Goal: Check status: Check status

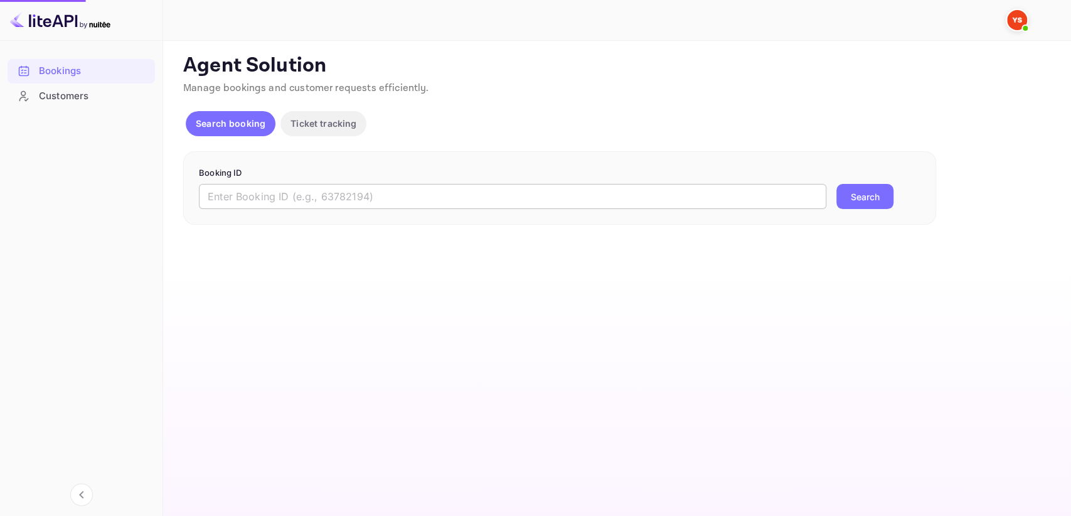
click at [261, 201] on input "text" at bounding box center [512, 196] width 627 height 25
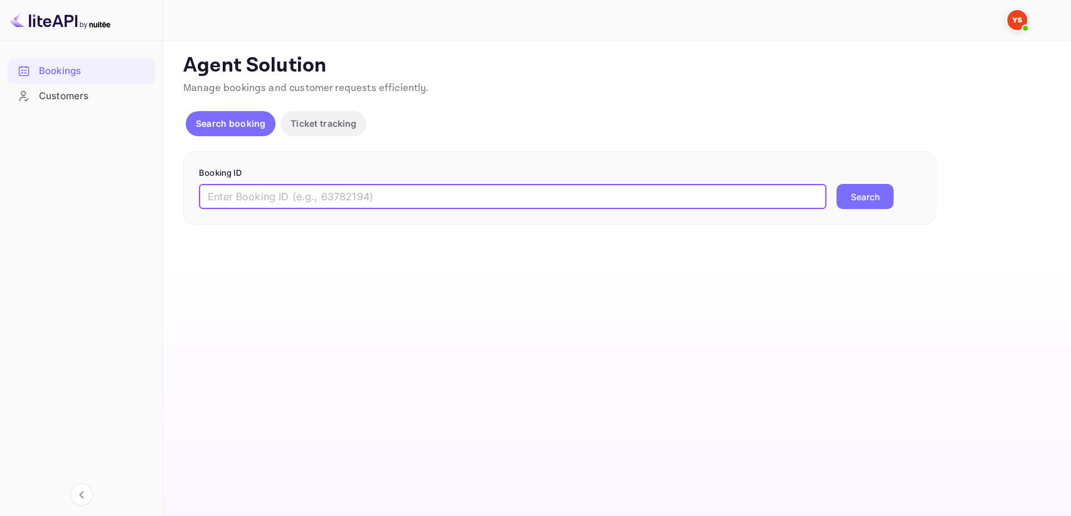
paste input "9133554"
type input "9133554"
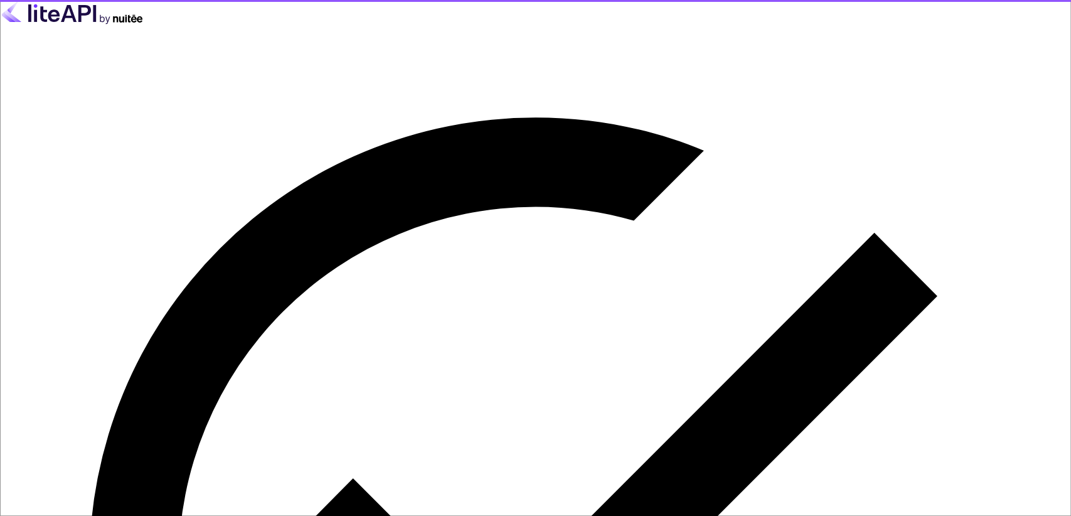
type input "[EMAIL_ADDRESS][DOMAIN_NAME]"
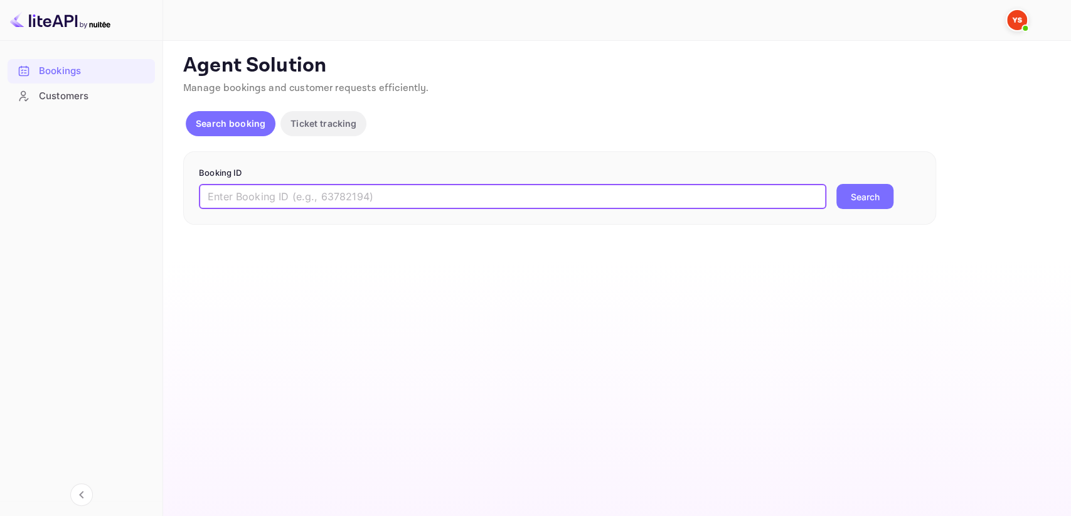
click at [321, 201] on input "text" at bounding box center [512, 196] width 627 height 25
paste input "9133554"
type input "9133554"
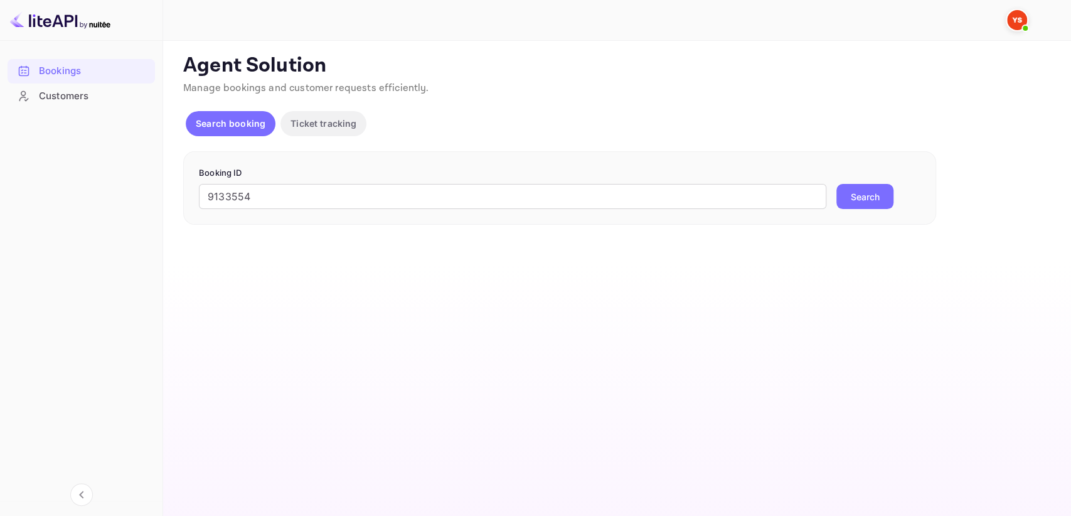
click at [860, 196] on button "Search" at bounding box center [864, 196] width 57 height 25
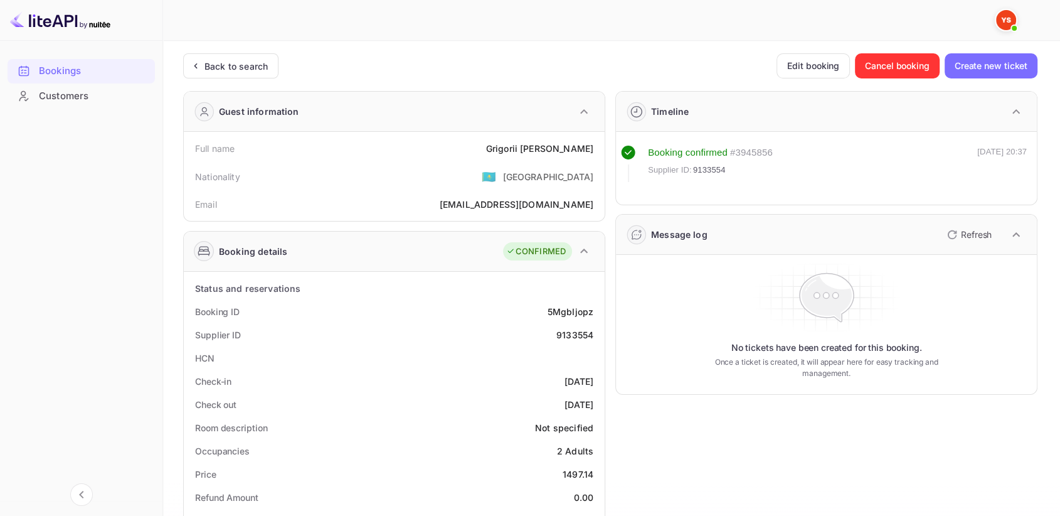
click at [587, 336] on div "9133554" at bounding box center [574, 334] width 37 height 13
copy div "9133554"
drag, startPoint x: 546, startPoint y: 142, endPoint x: 600, endPoint y: 144, distance: 54.0
click at [600, 144] on div "Full name [PERSON_NAME] Nationality 🇰🇿 [DEMOGRAPHIC_DATA] Email [EMAIL_ADDRESS]…" at bounding box center [394, 176] width 421 height 89
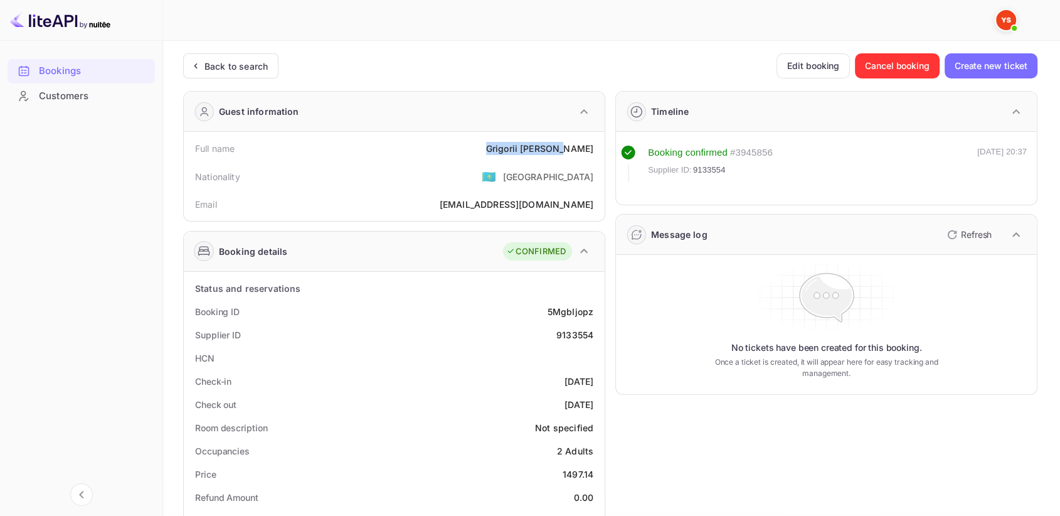
copy div "[PERSON_NAME]"
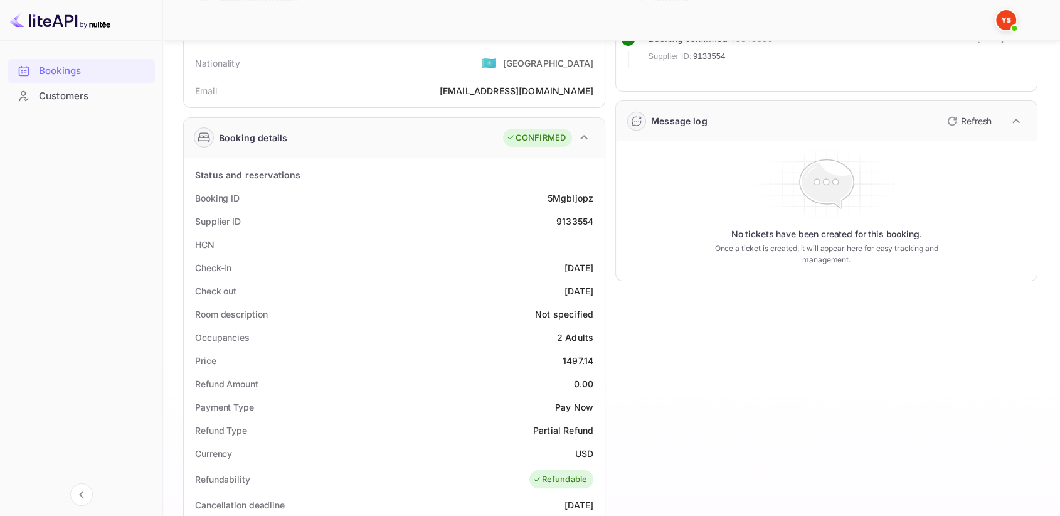
scroll to position [139, 0]
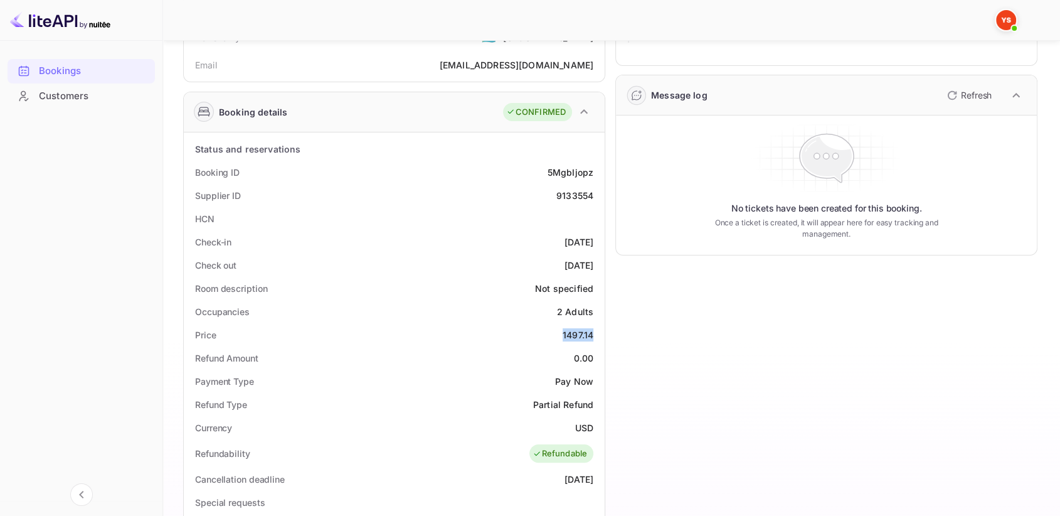
drag, startPoint x: 557, startPoint y: 326, endPoint x: 602, endPoint y: 326, distance: 45.2
click at [602, 326] on div "Status and reservations Booking ID 5MgbIjopz Supplier ID 9133554 HCN Check-in […" at bounding box center [394, 477] width 421 height 691
copy div "1497.14"
